Goal: Find contact information: Find contact information

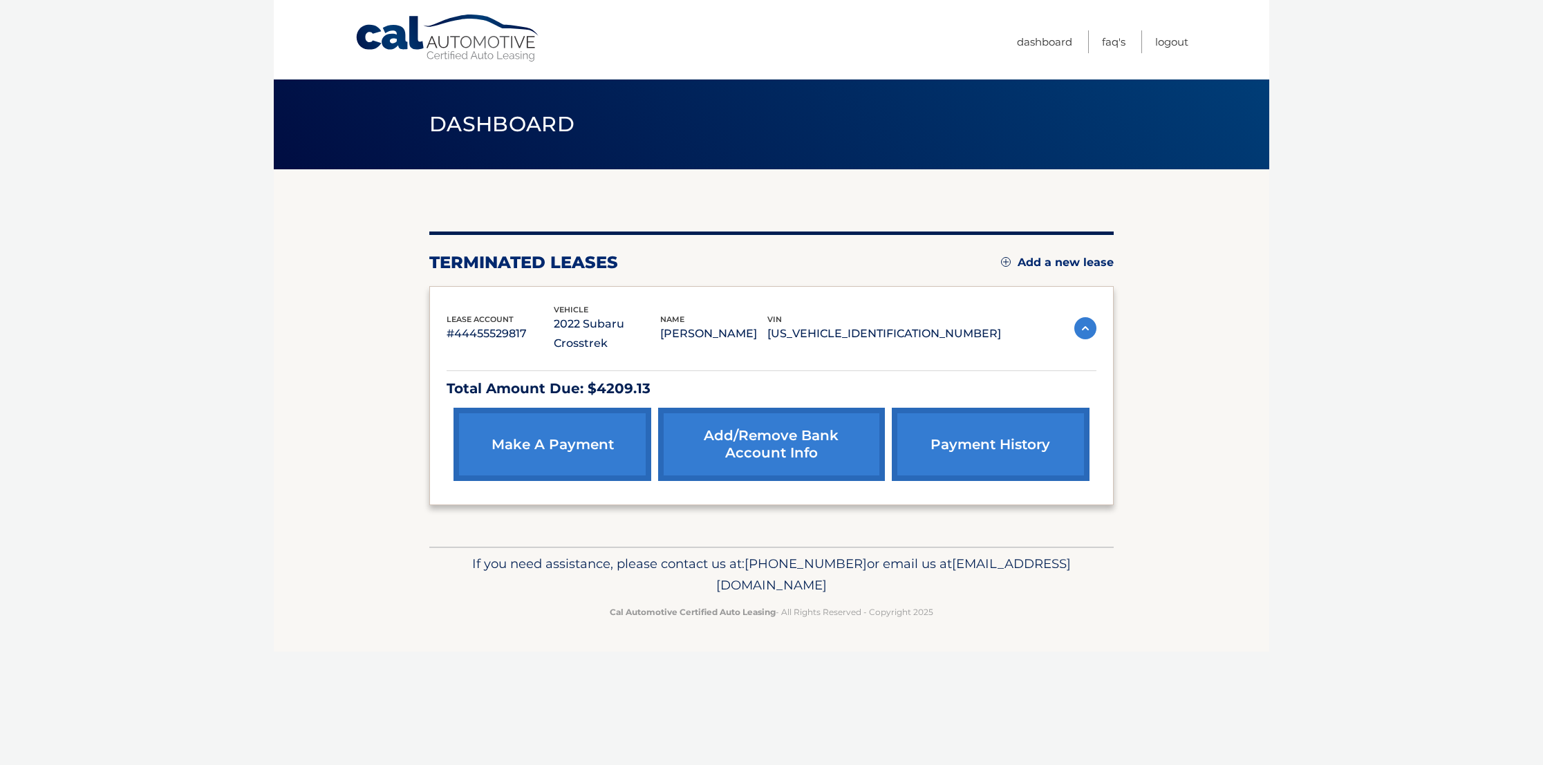
click at [85, 301] on body "Cal Automotive Menu Dashboard FAQ's Logout" at bounding box center [771, 382] width 1543 height 765
drag, startPoint x: 651, startPoint y: 560, endPoint x: 895, endPoint y: 557, distance: 244.1
click at [895, 557] on p "If you need assistance, please contact us at: [PHONE_NUMBER] or email us at [EM…" at bounding box center [771, 575] width 666 height 44
drag, startPoint x: 895, startPoint y: 557, endPoint x: 857, endPoint y: 564, distance: 38.8
copy span "[EMAIL_ADDRESS][DOMAIN_NAME]"
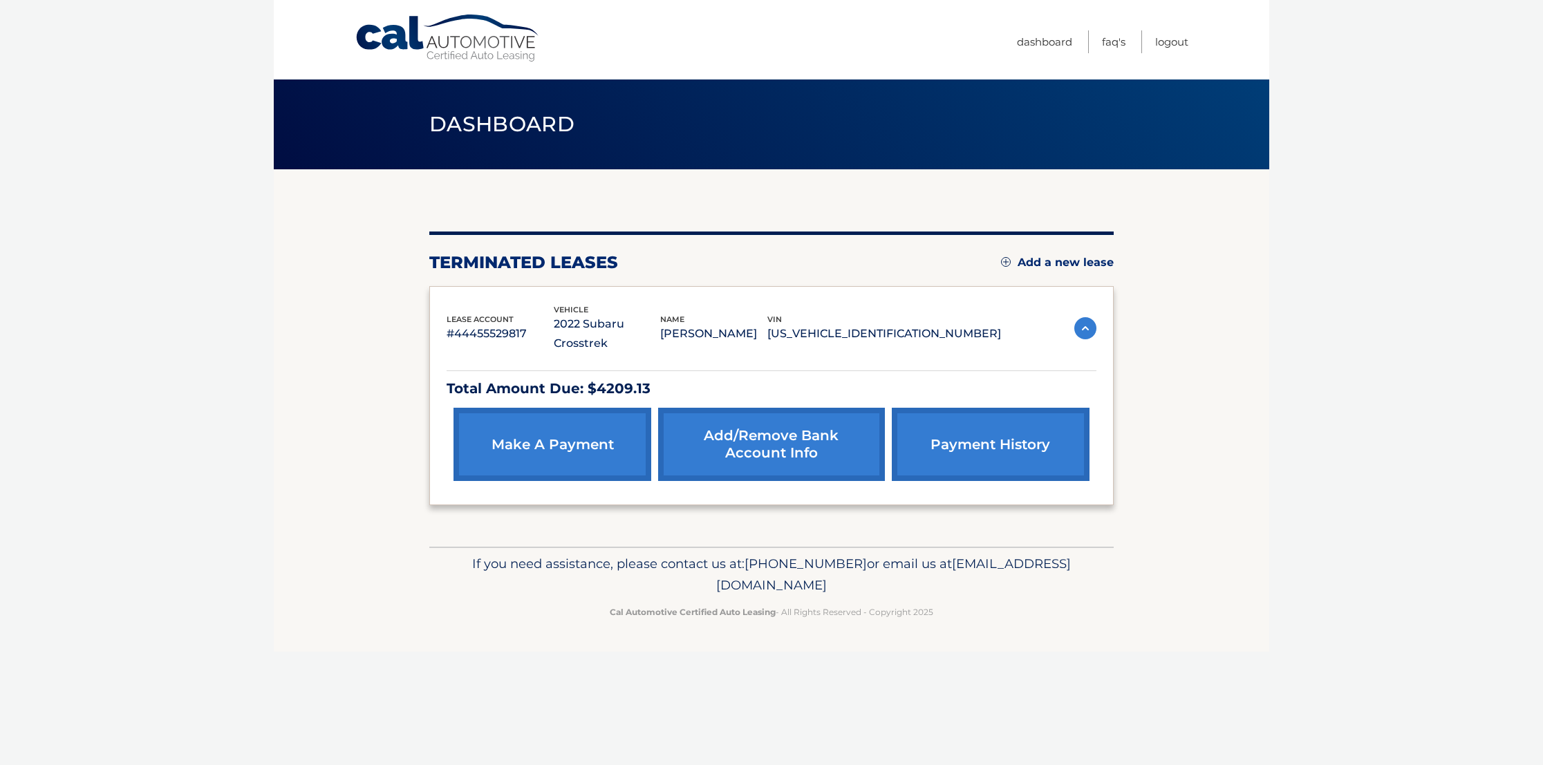
click at [315, 430] on section "You are registered for this site, but you haven't enrolled in online payments. …" at bounding box center [772, 357] width 996 height 377
click at [467, 324] on p "#44455529817" at bounding box center [500, 333] width 107 height 19
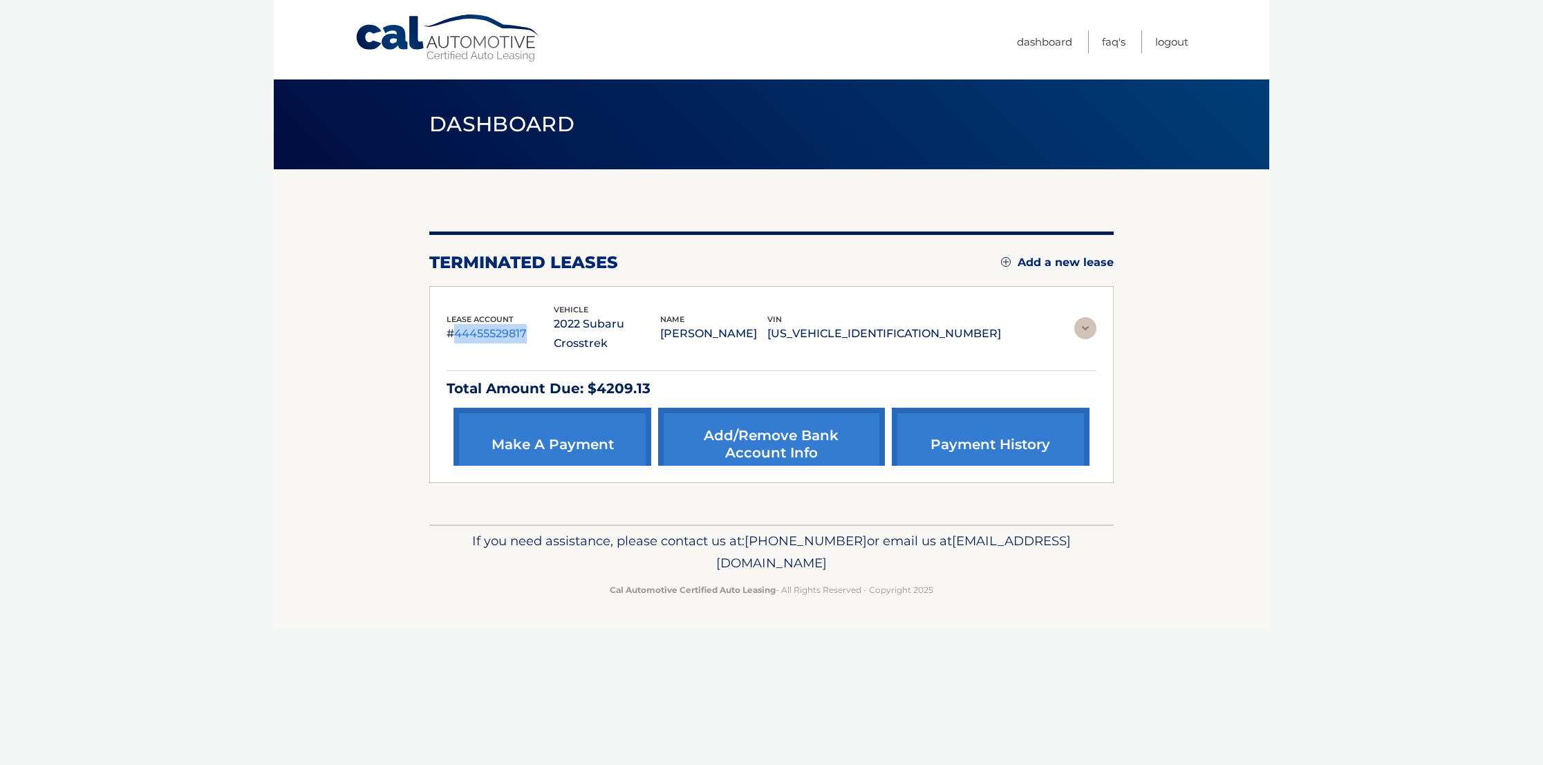
click at [467, 324] on p "#44455529817" at bounding box center [500, 333] width 107 height 19
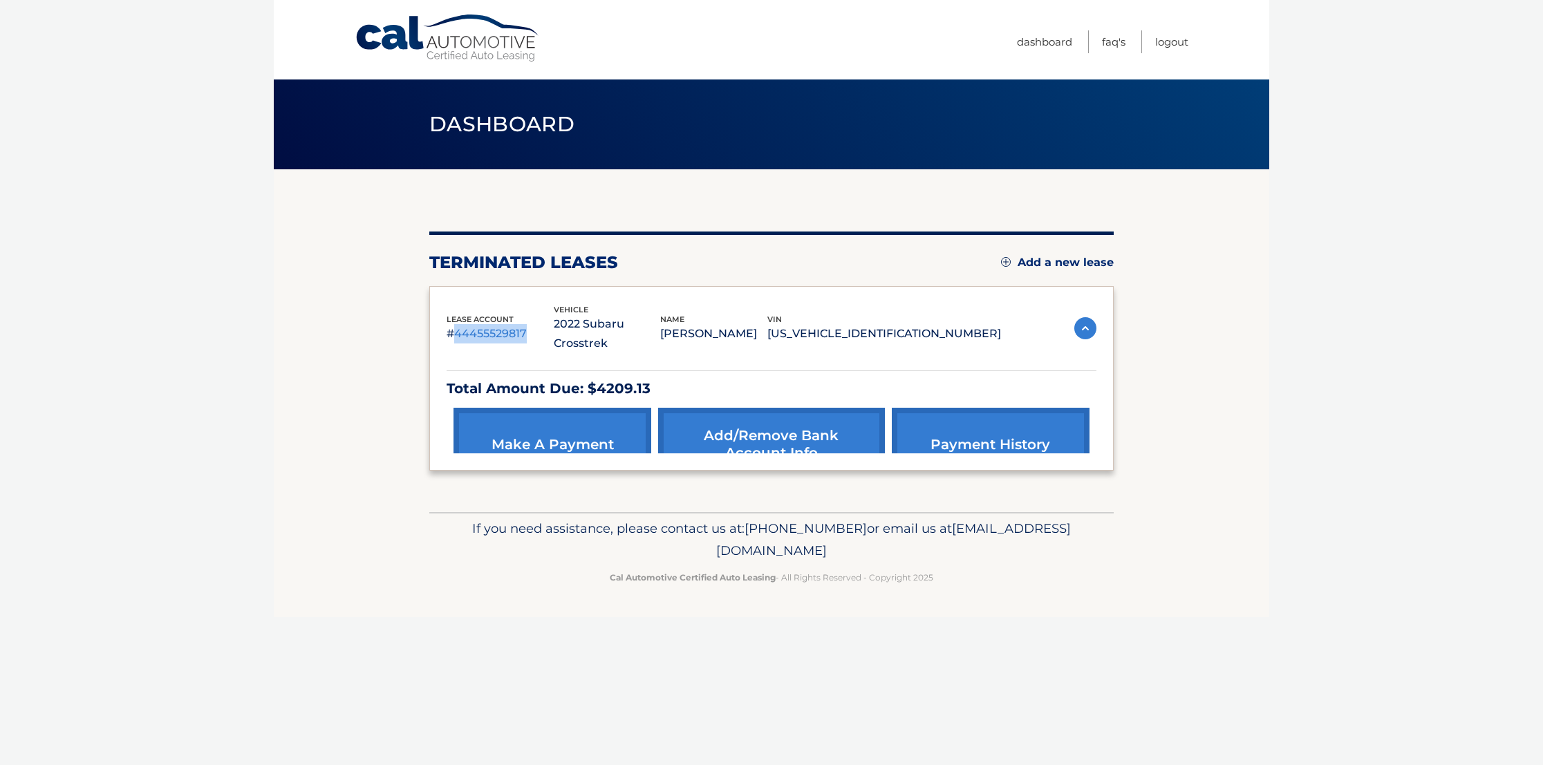
drag, startPoint x: 467, startPoint y: 322, endPoint x: 474, endPoint y: 317, distance: 9.4
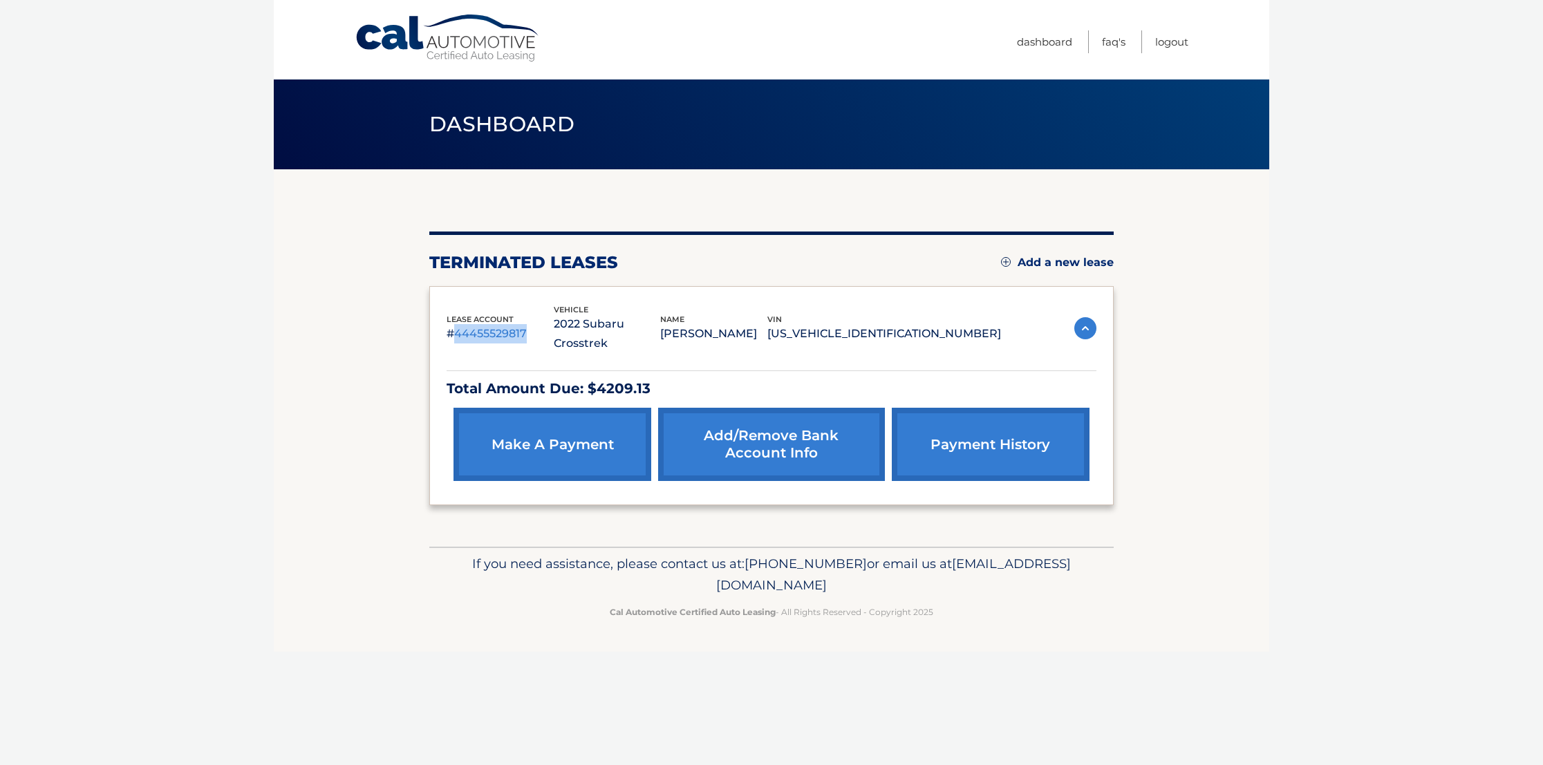
copy p "44455529817"
click at [275, 395] on section "You are registered for this site, but you haven't enrolled in online payments. …" at bounding box center [772, 357] width 996 height 377
click at [350, 643] on div "Cal Automotive Menu Dashboard FAQ's Logout vin" at bounding box center [772, 382] width 996 height 765
drag, startPoint x: 1281, startPoint y: 361, endPoint x: 1276, endPoint y: 371, distance: 10.8
click at [1283, 361] on body "Cal Automotive Menu Dashboard FAQ's Logout" at bounding box center [771, 382] width 1543 height 765
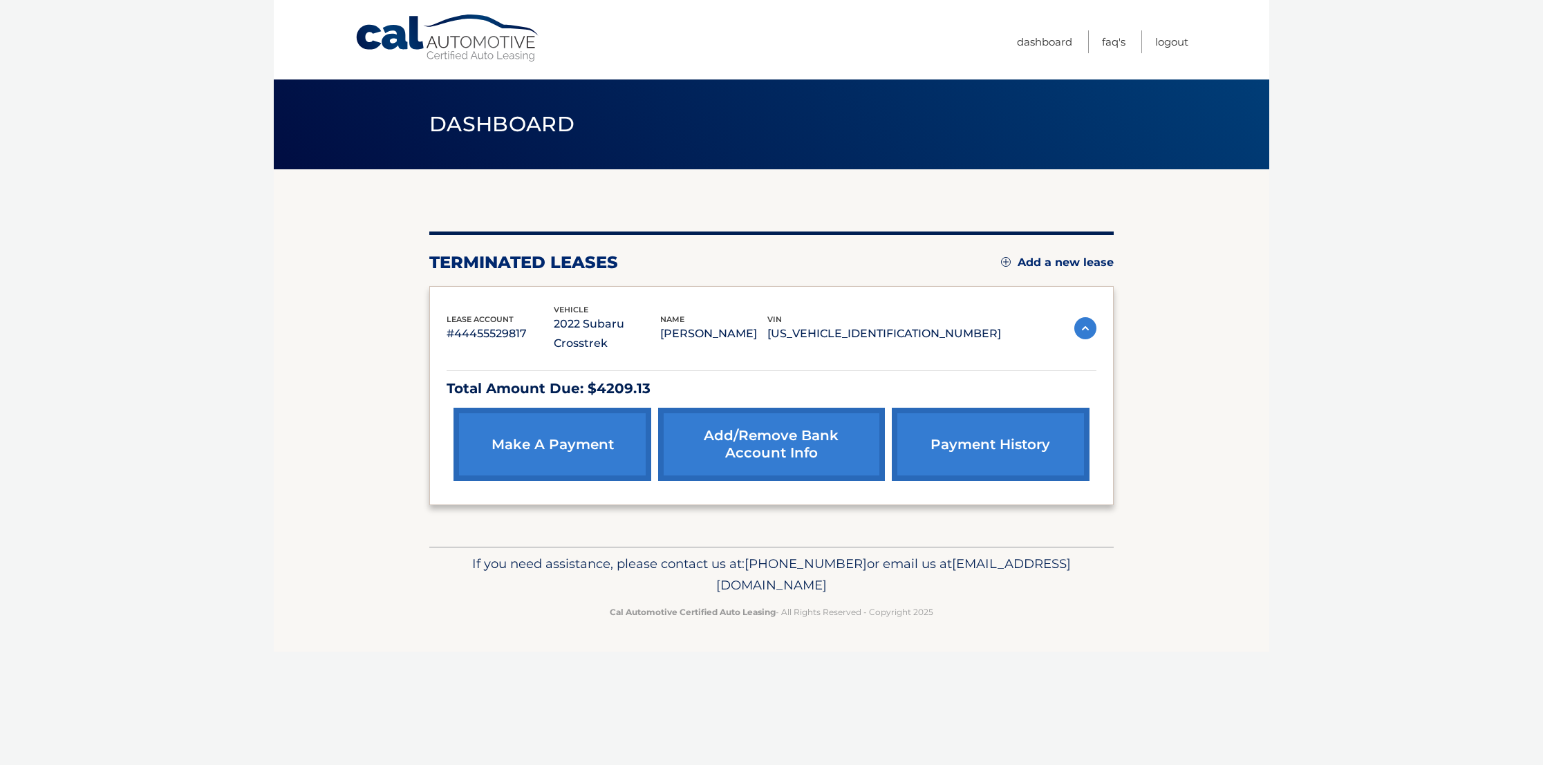
click at [1148, 700] on div "Cal Automotive Menu Dashboard FAQ's Logout vin" at bounding box center [772, 382] width 996 height 765
